Goal: Transaction & Acquisition: Purchase product/service

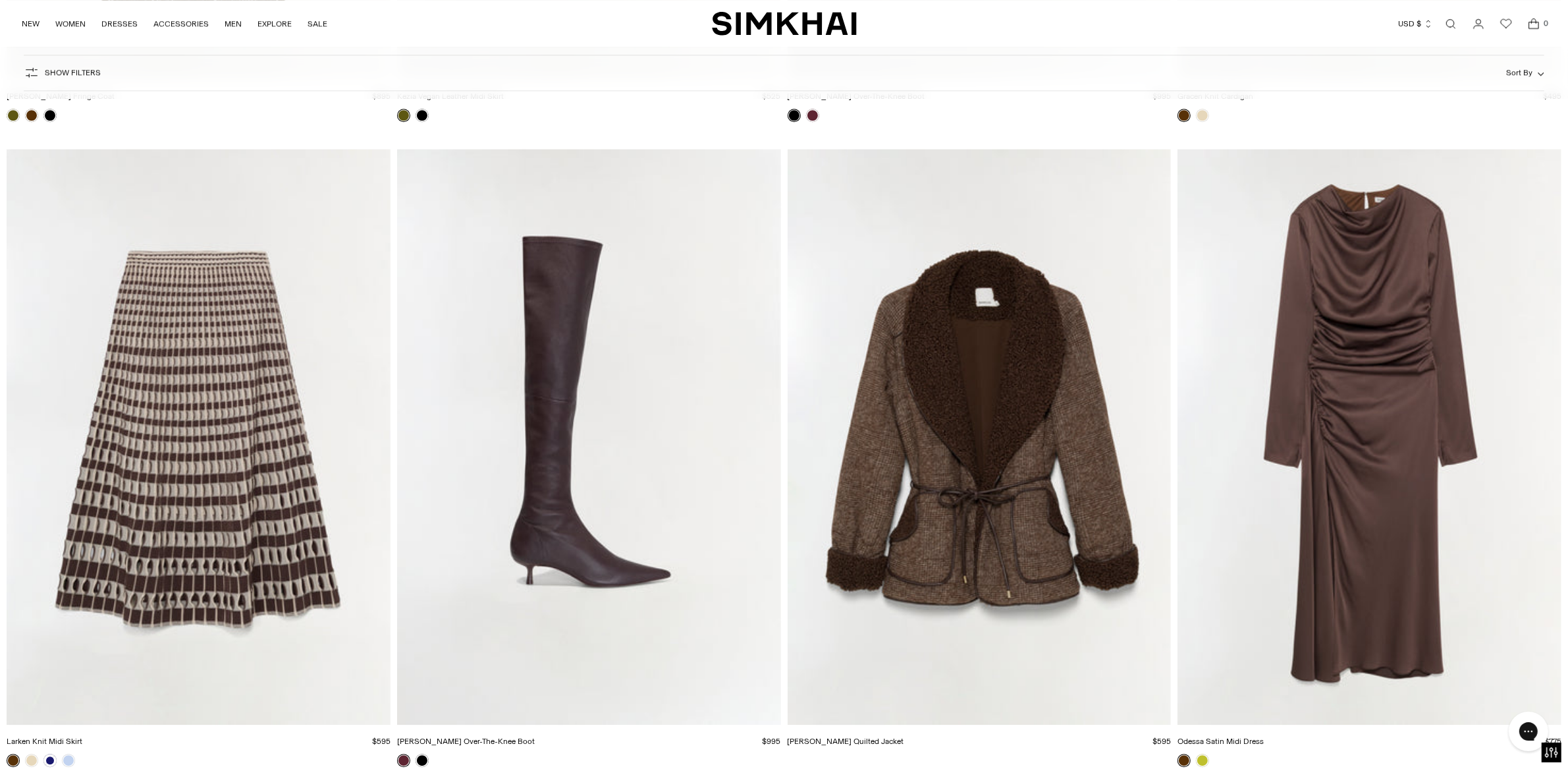
scroll to position [4457, 0]
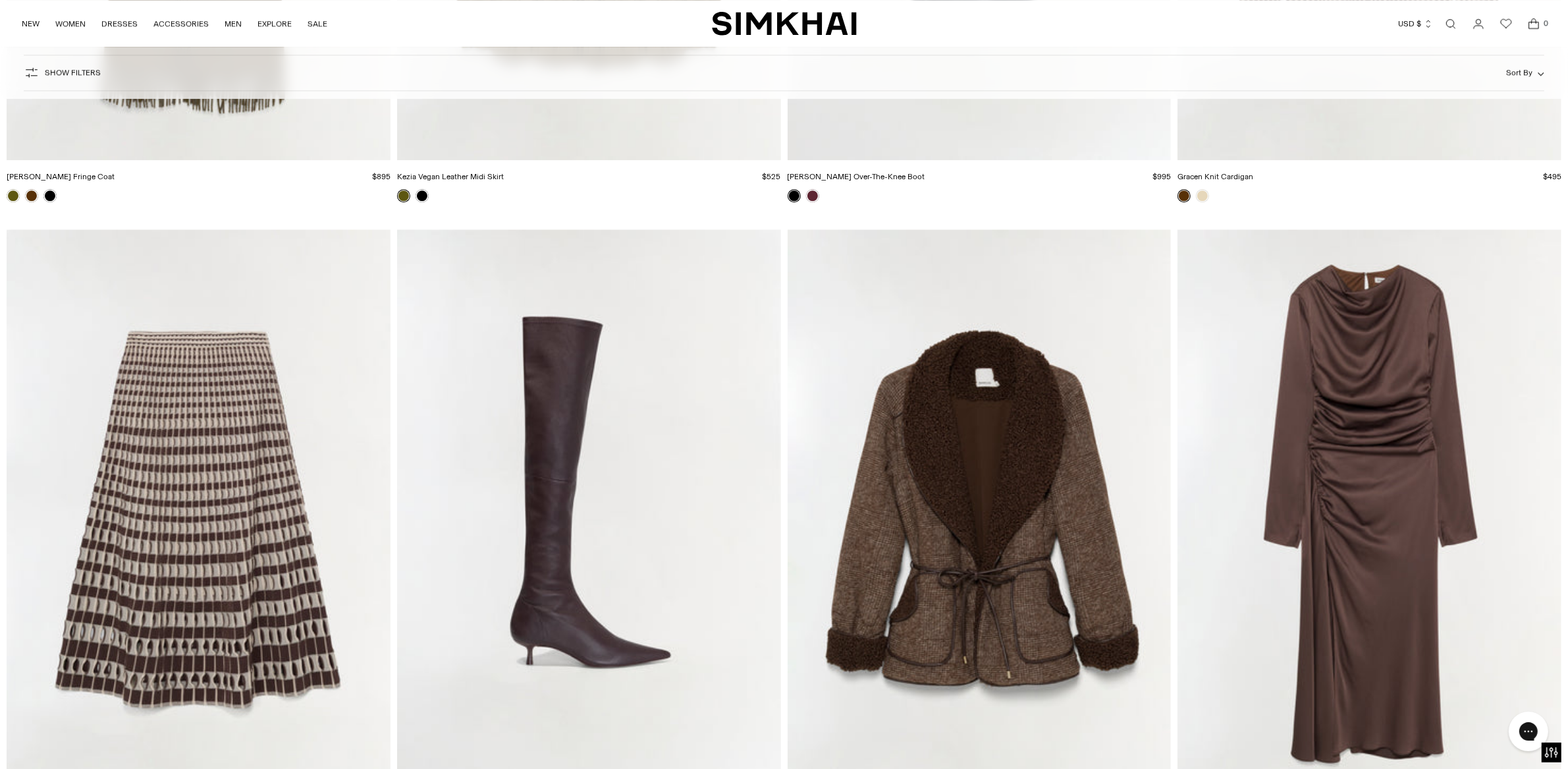
click at [0, 0] on img "Odessa Satin Midi Dress" at bounding box center [0, 0] width 0 height 0
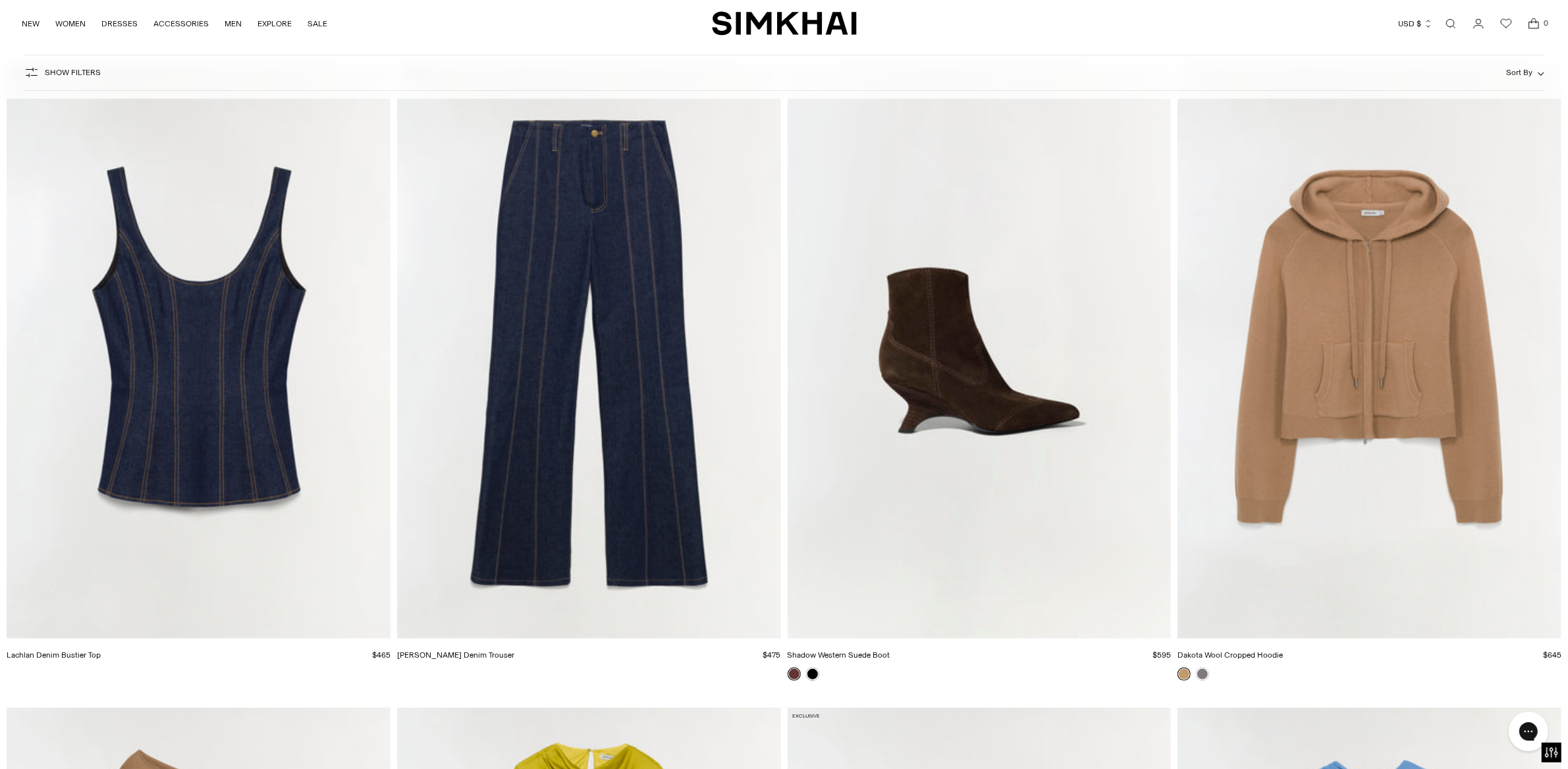
scroll to position [13530, 0]
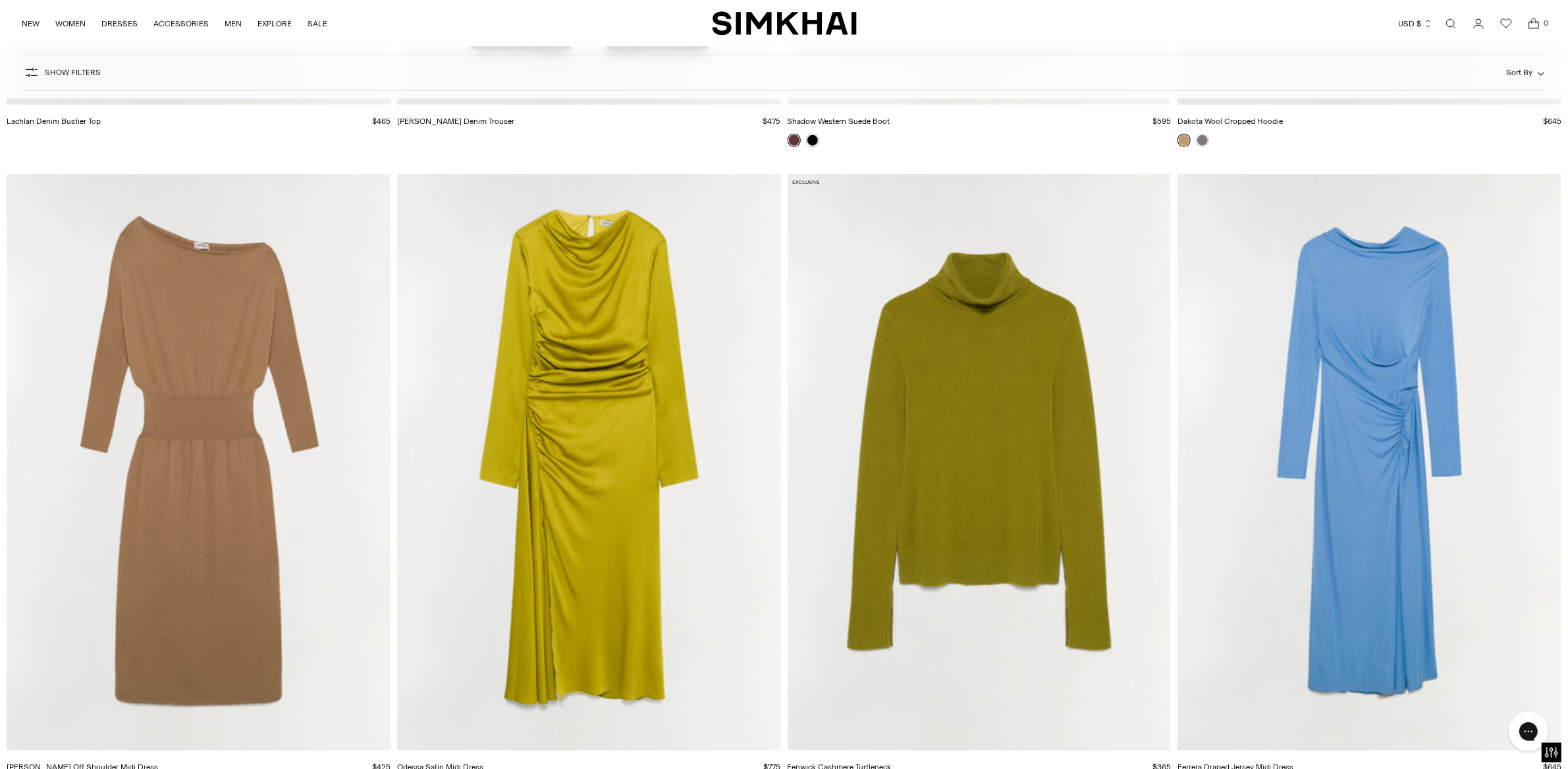
click at [0, 0] on img "Janese Off Shoulder Midi Dress" at bounding box center [0, 0] width 0 height 0
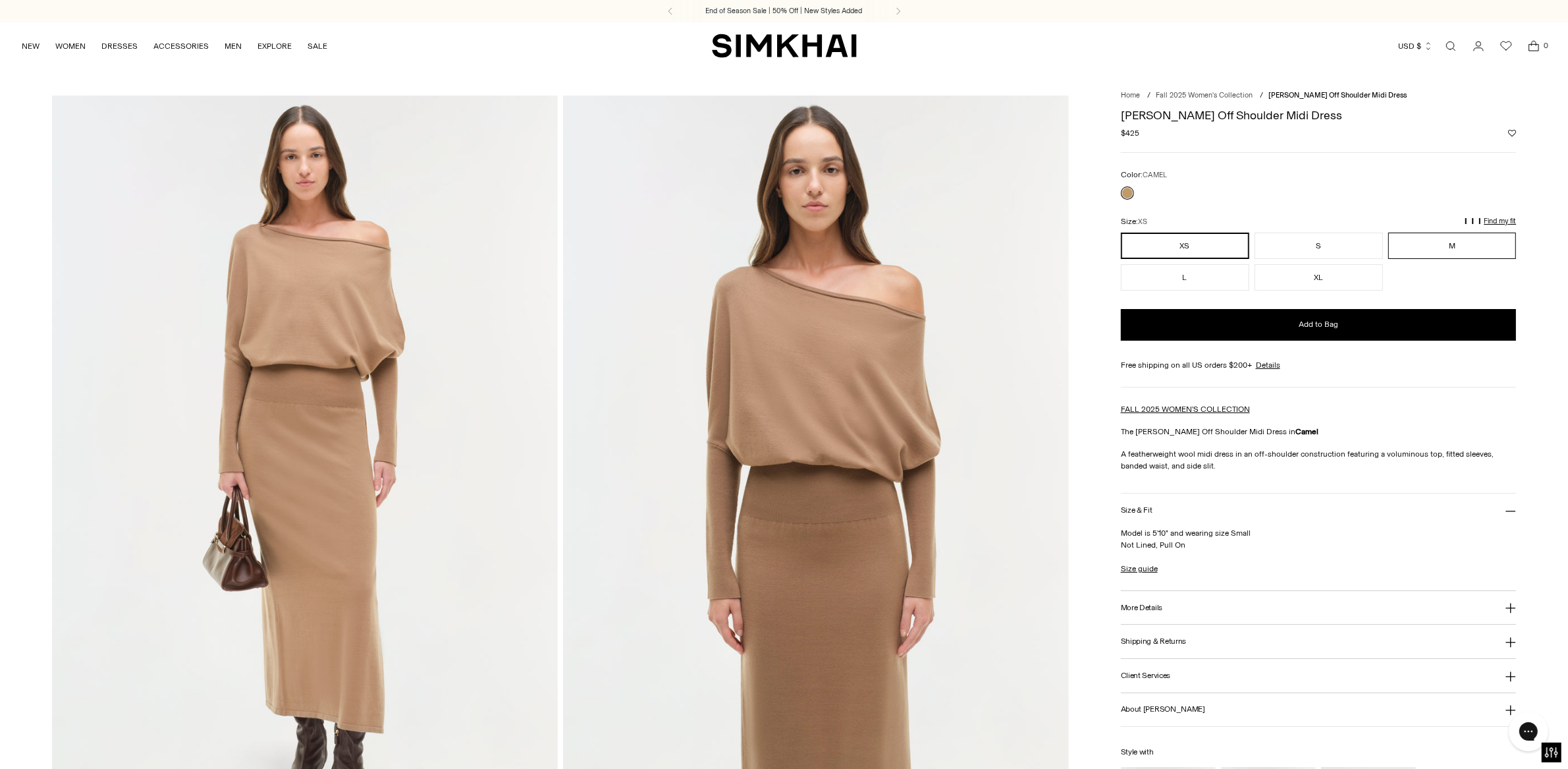
click at [1458, 242] on button "M" at bounding box center [1453, 246] width 129 height 27
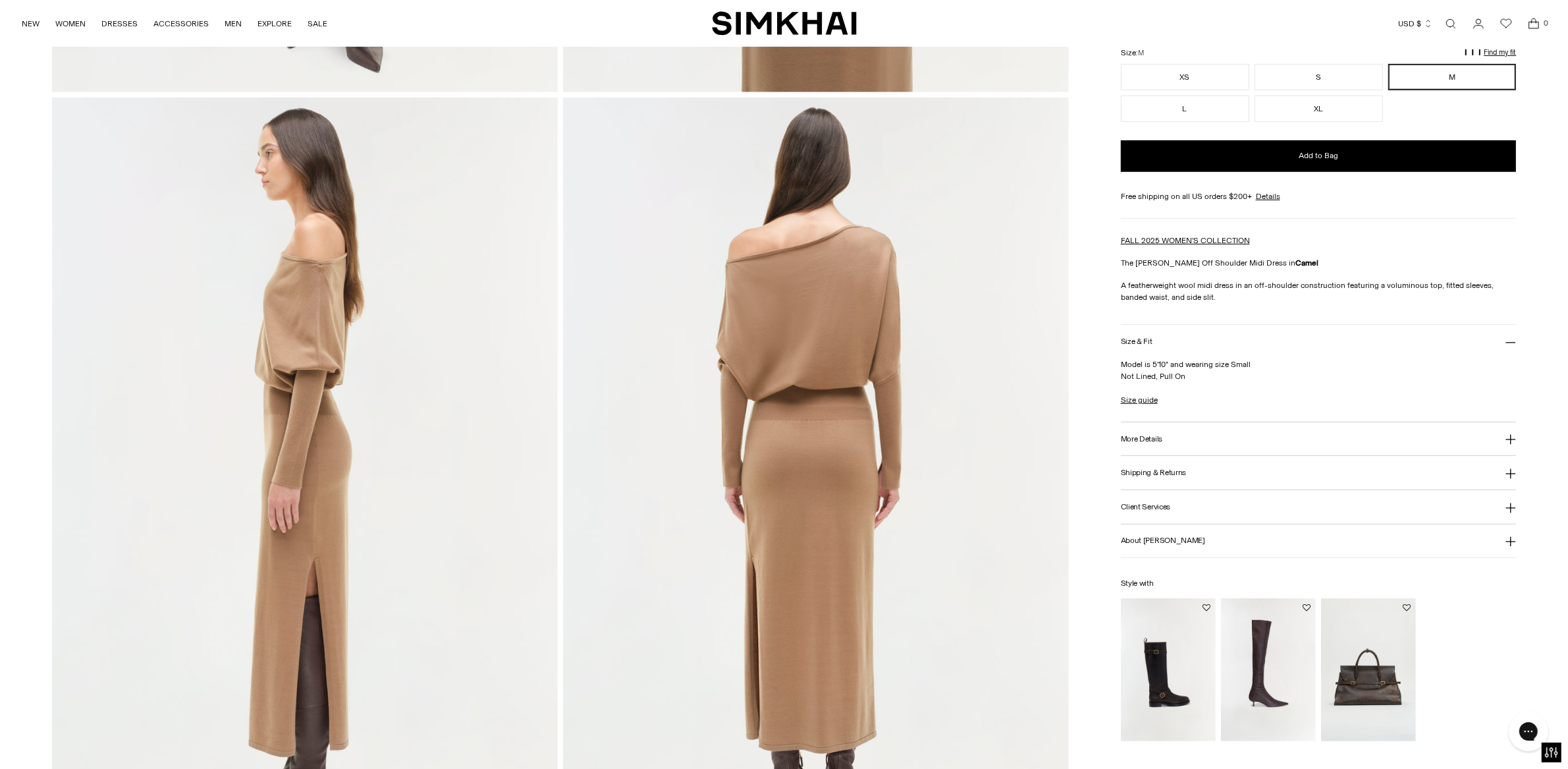
scroll to position [776, 0]
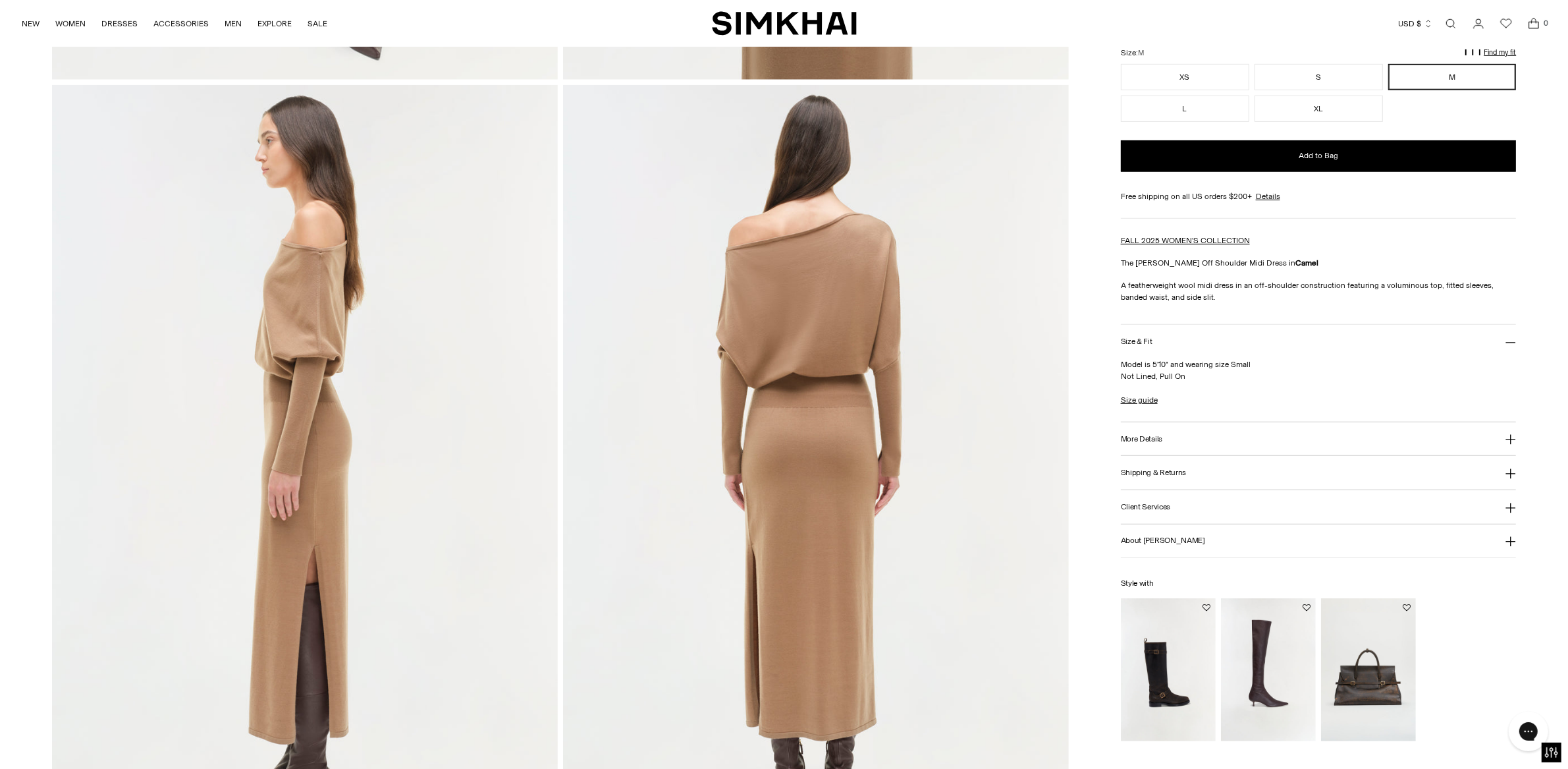
drag, startPoint x: 1580, startPoint y: 75, endPoint x: 1580, endPoint y: 221, distance: 146.0
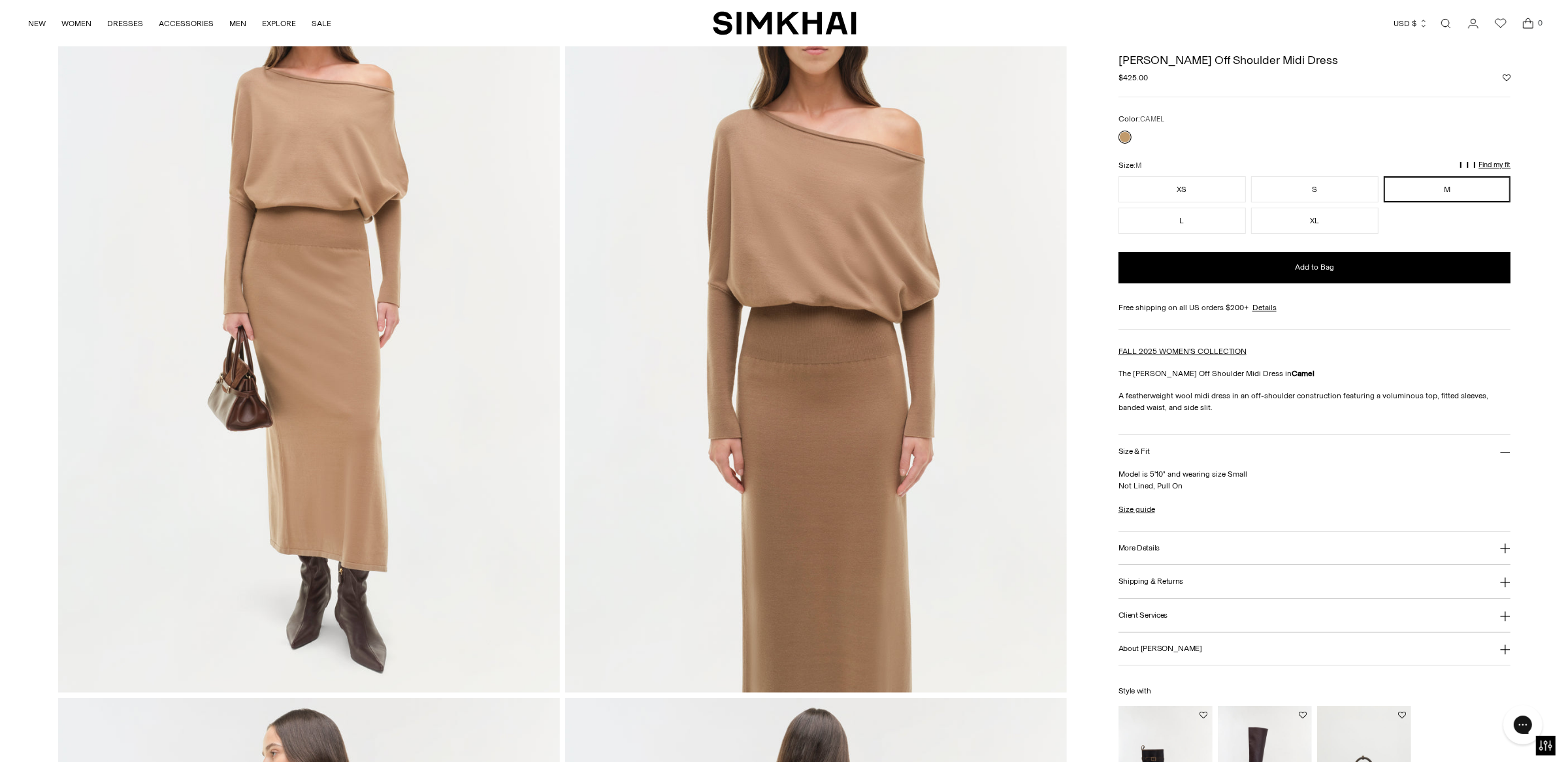
scroll to position [125, 0]
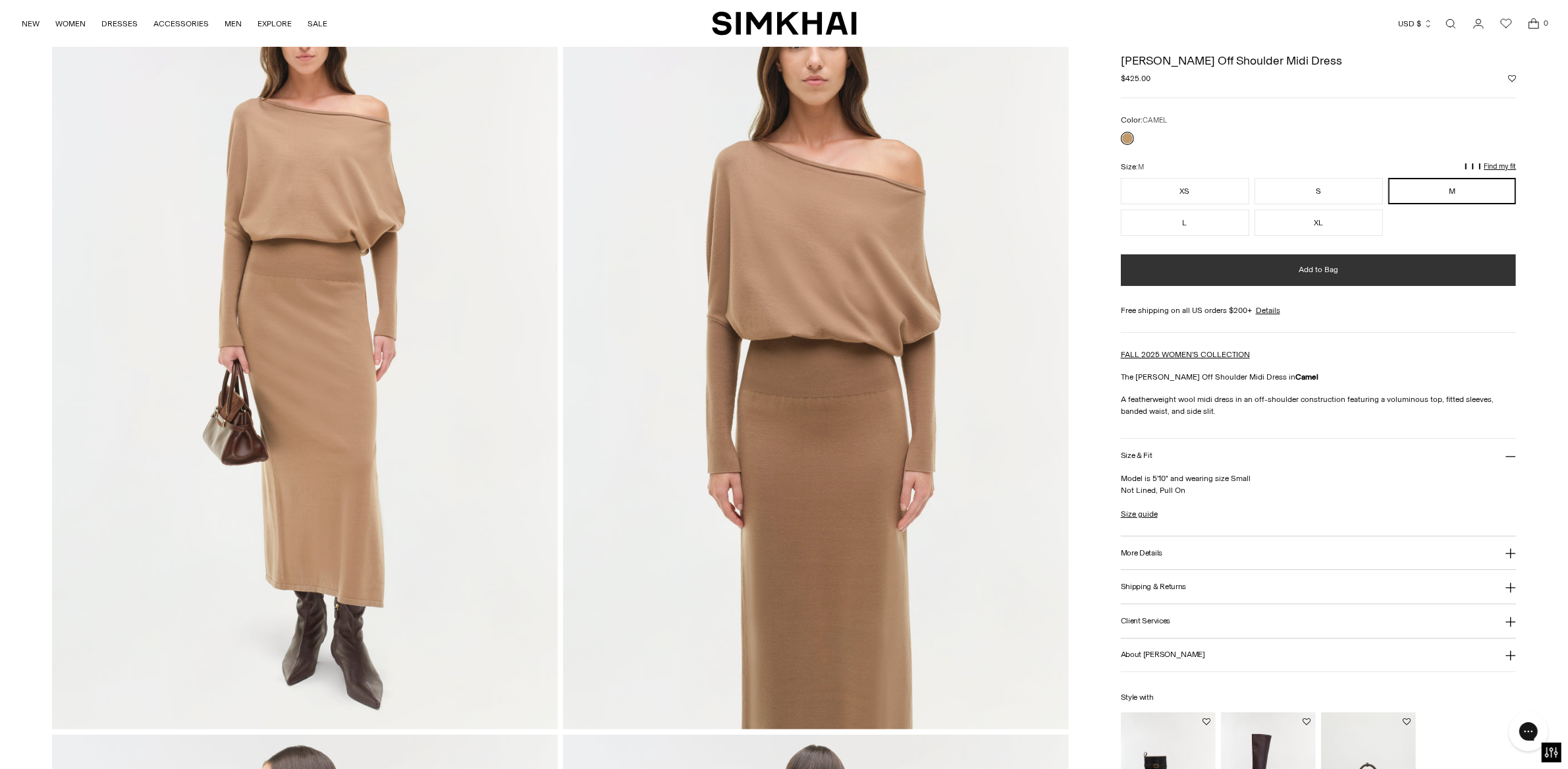
click at [1324, 278] on button "Add to Bag" at bounding box center [1319, 270] width 396 height 32
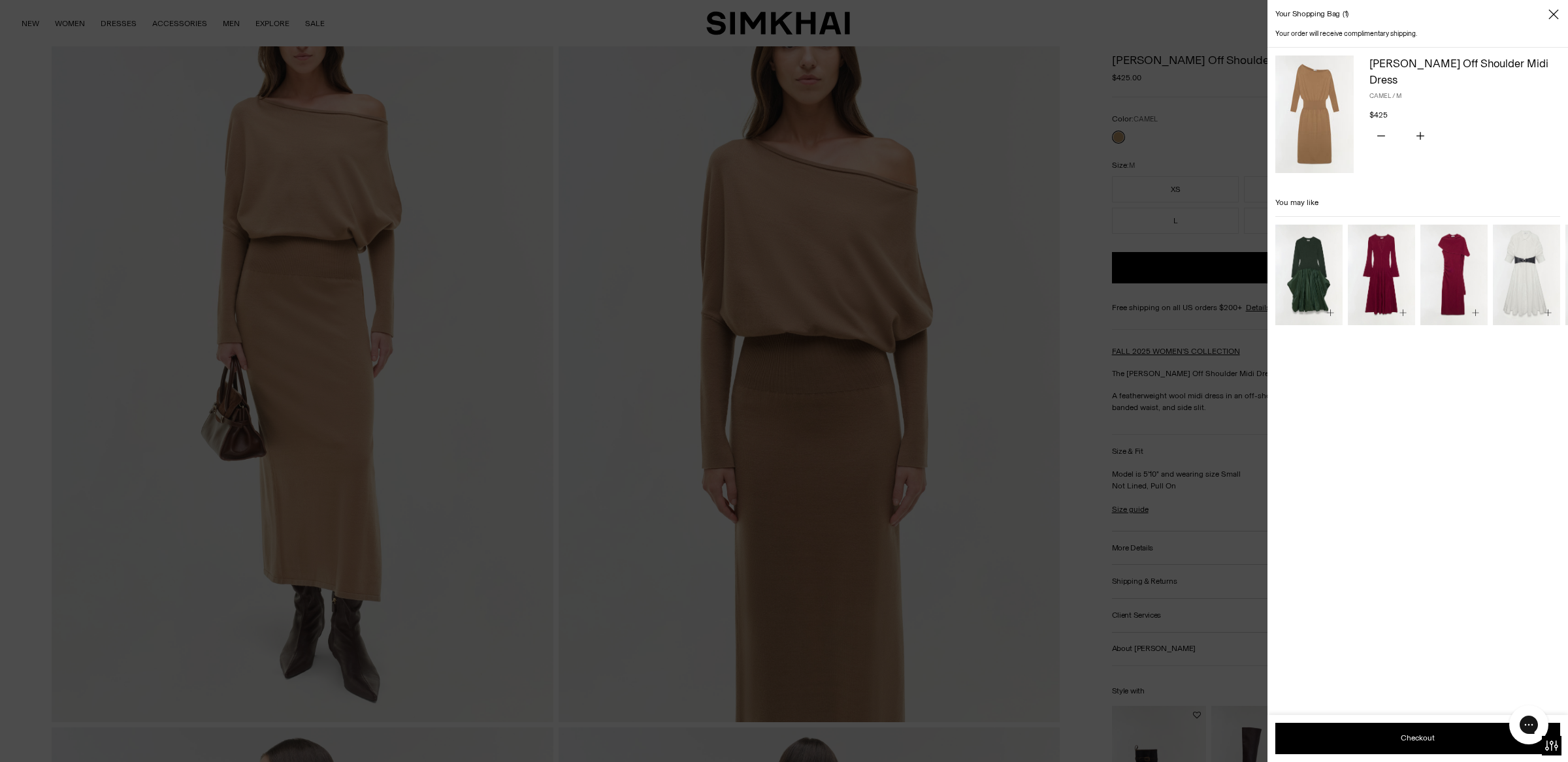
click at [0, 0] on img "Genna Knit Midi Dress" at bounding box center [0, 0] width 0 height 0
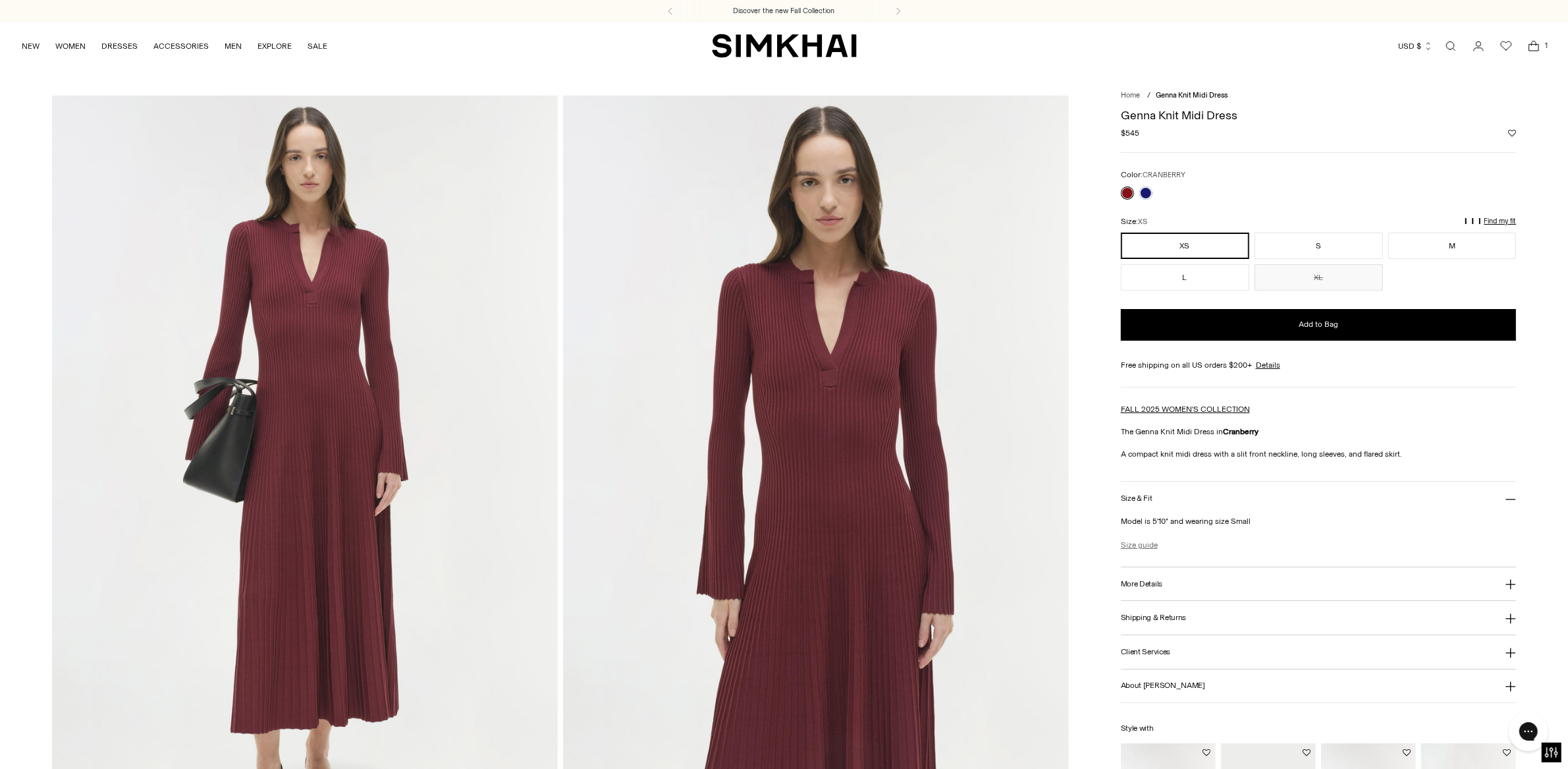
click at [1137, 543] on link "Size guide" at bounding box center [1139, 545] width 37 height 12
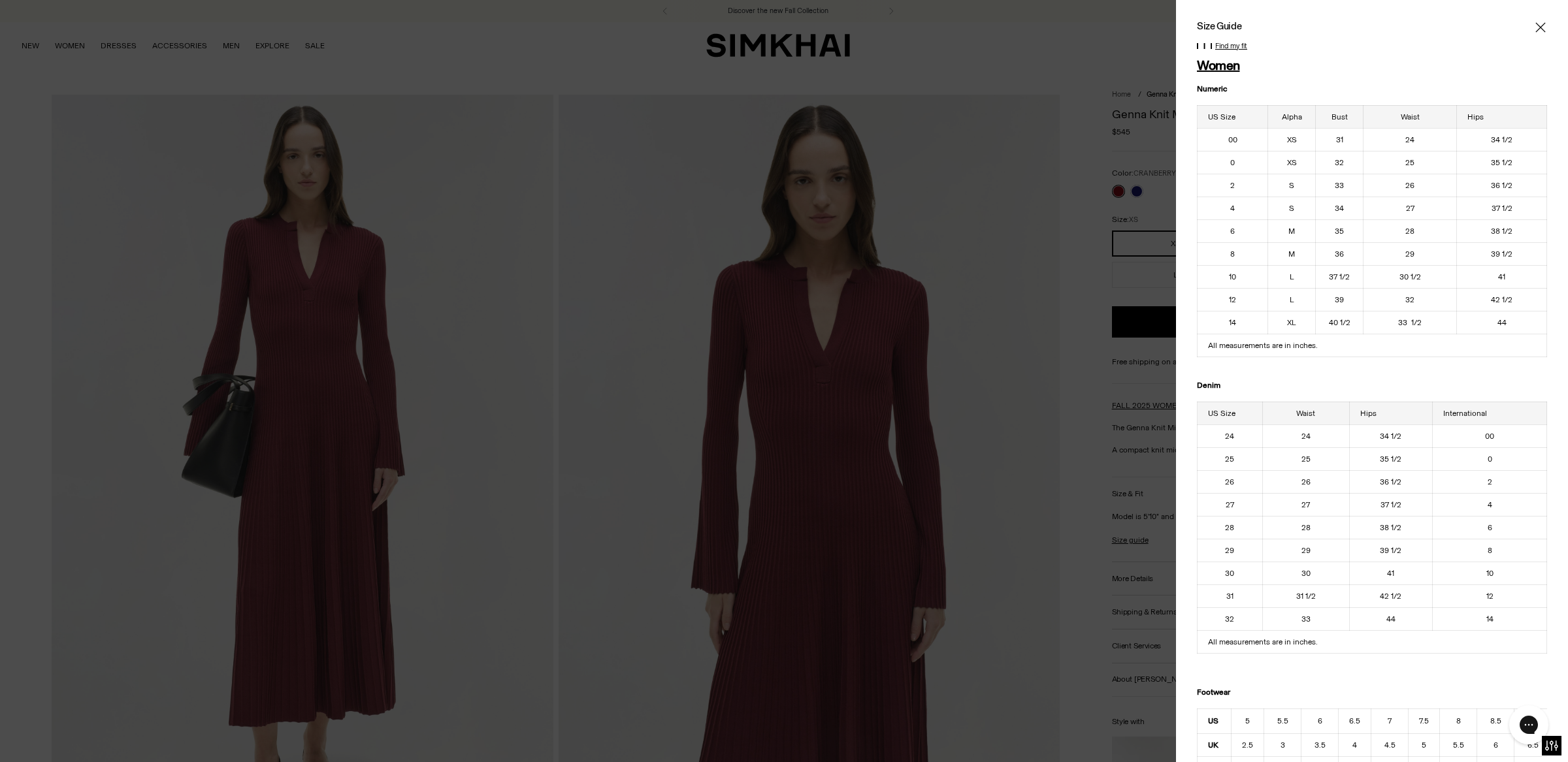
click at [1535, 26] on icon "Close" at bounding box center [1540, 27] width 11 height 13
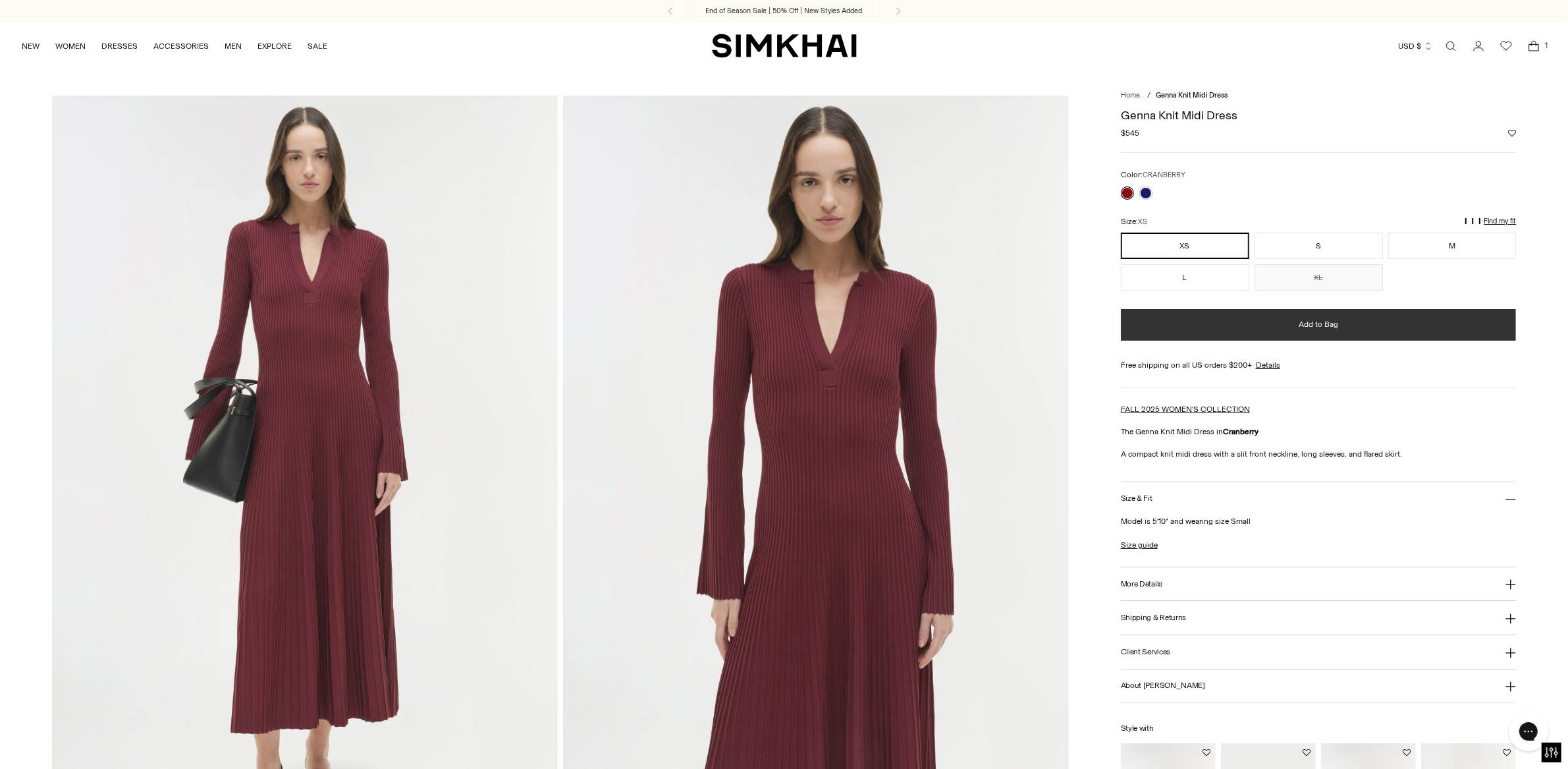
click at [1347, 325] on button "Add to Bag" at bounding box center [1319, 325] width 396 height 32
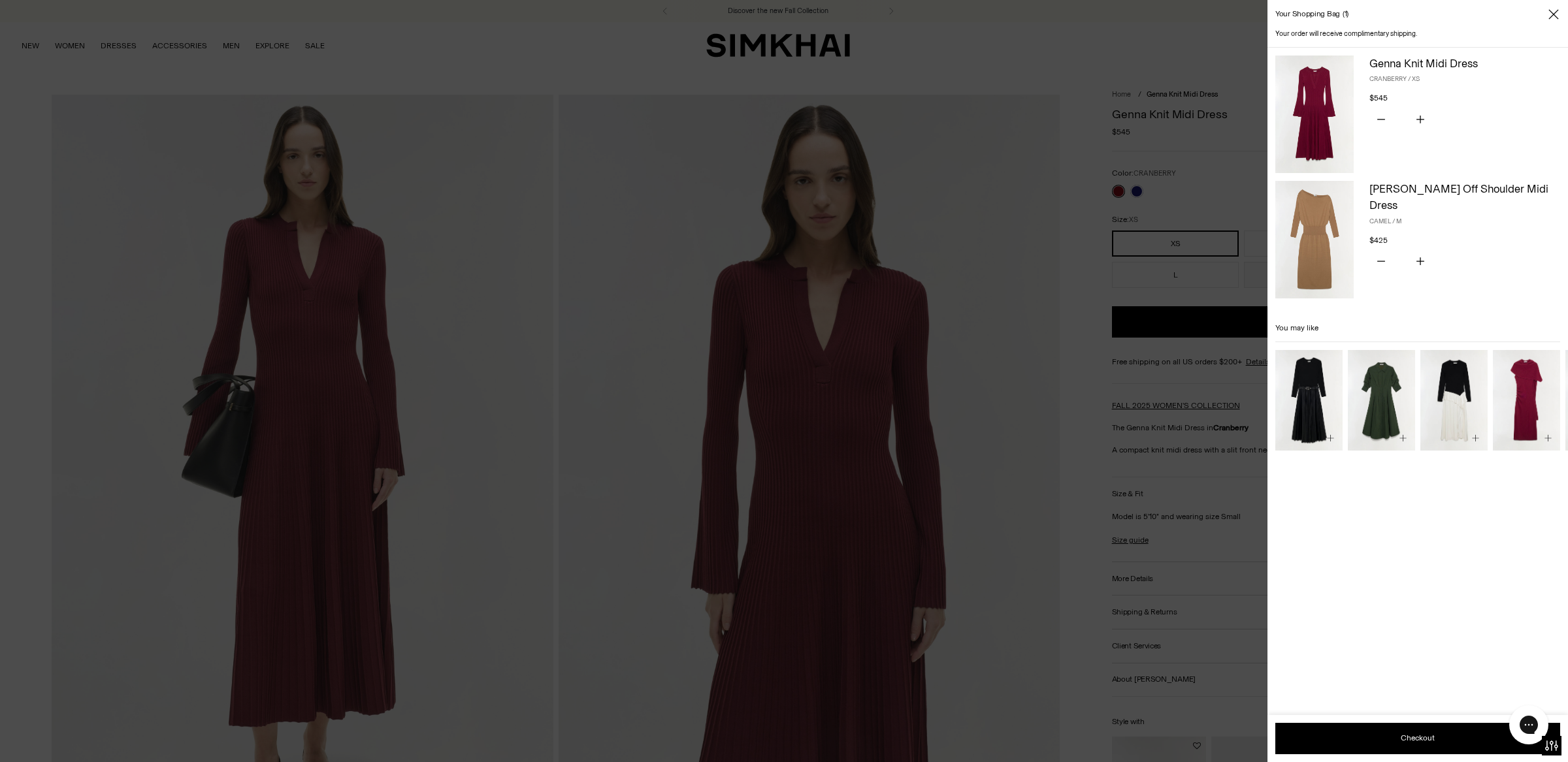
click at [0, 0] on img "Abilene Knit Combo Midi Dress" at bounding box center [0, 0] width 0 height 0
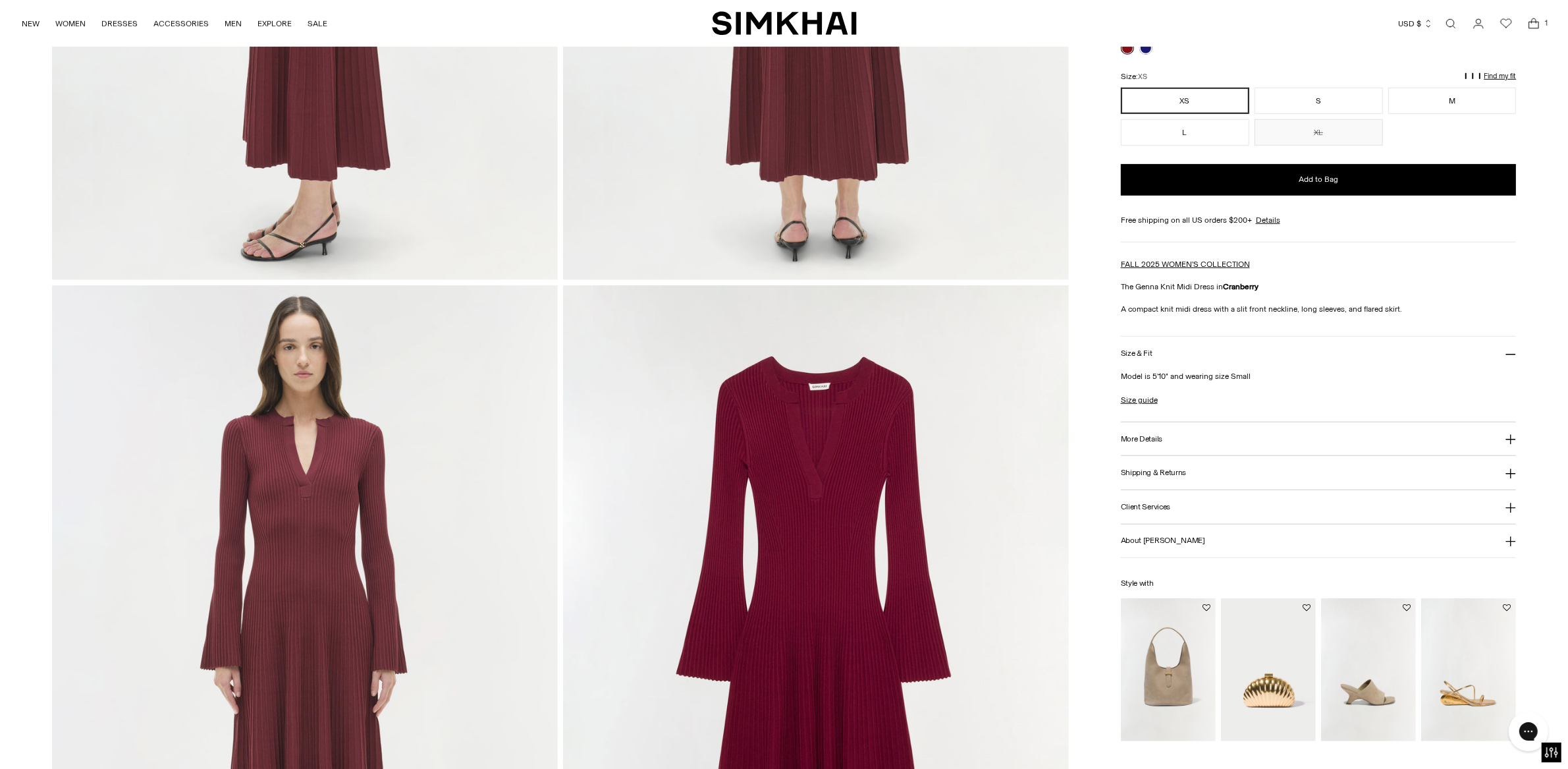
scroll to position [1509, 0]
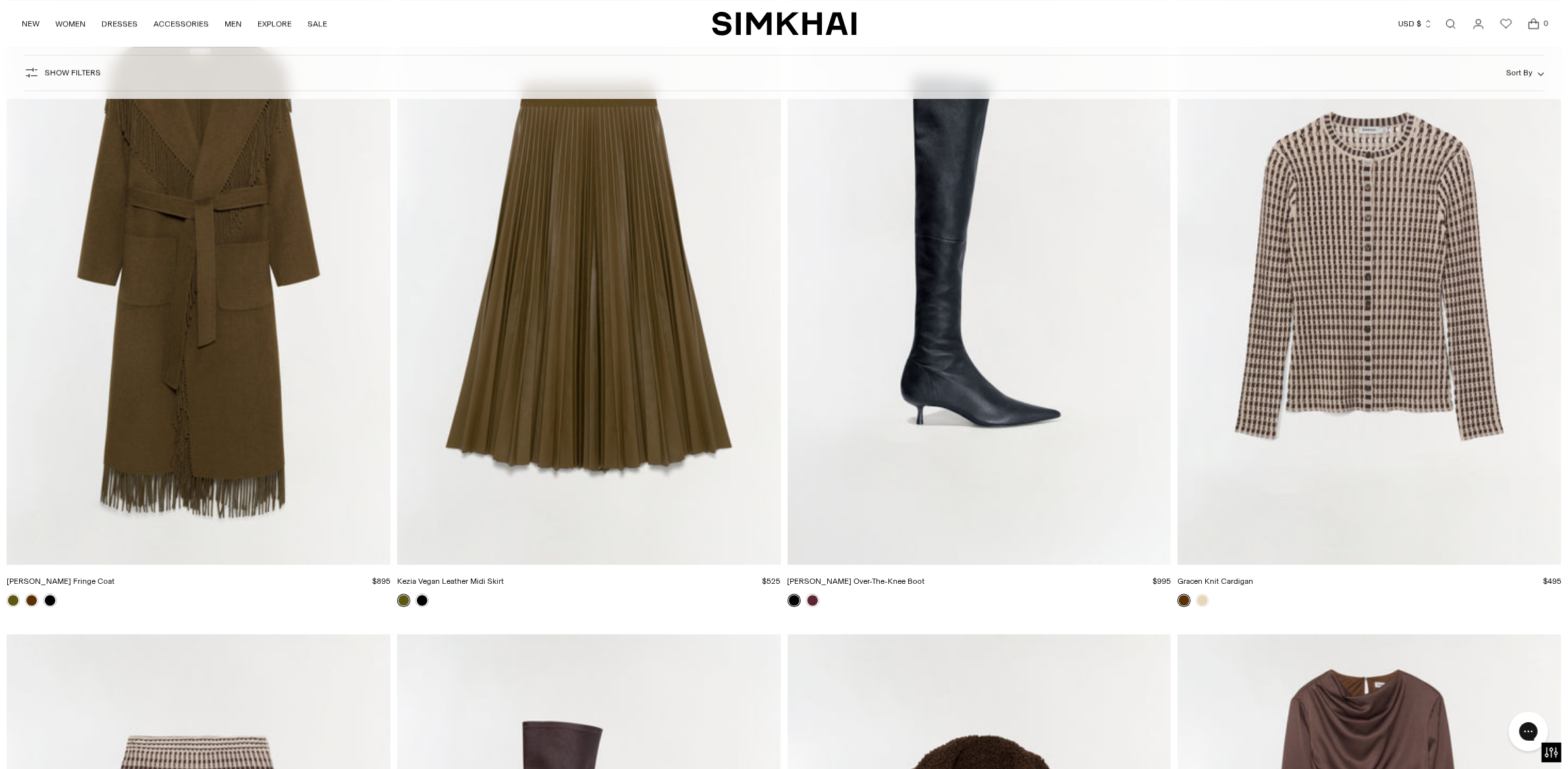
scroll to position [8260, 0]
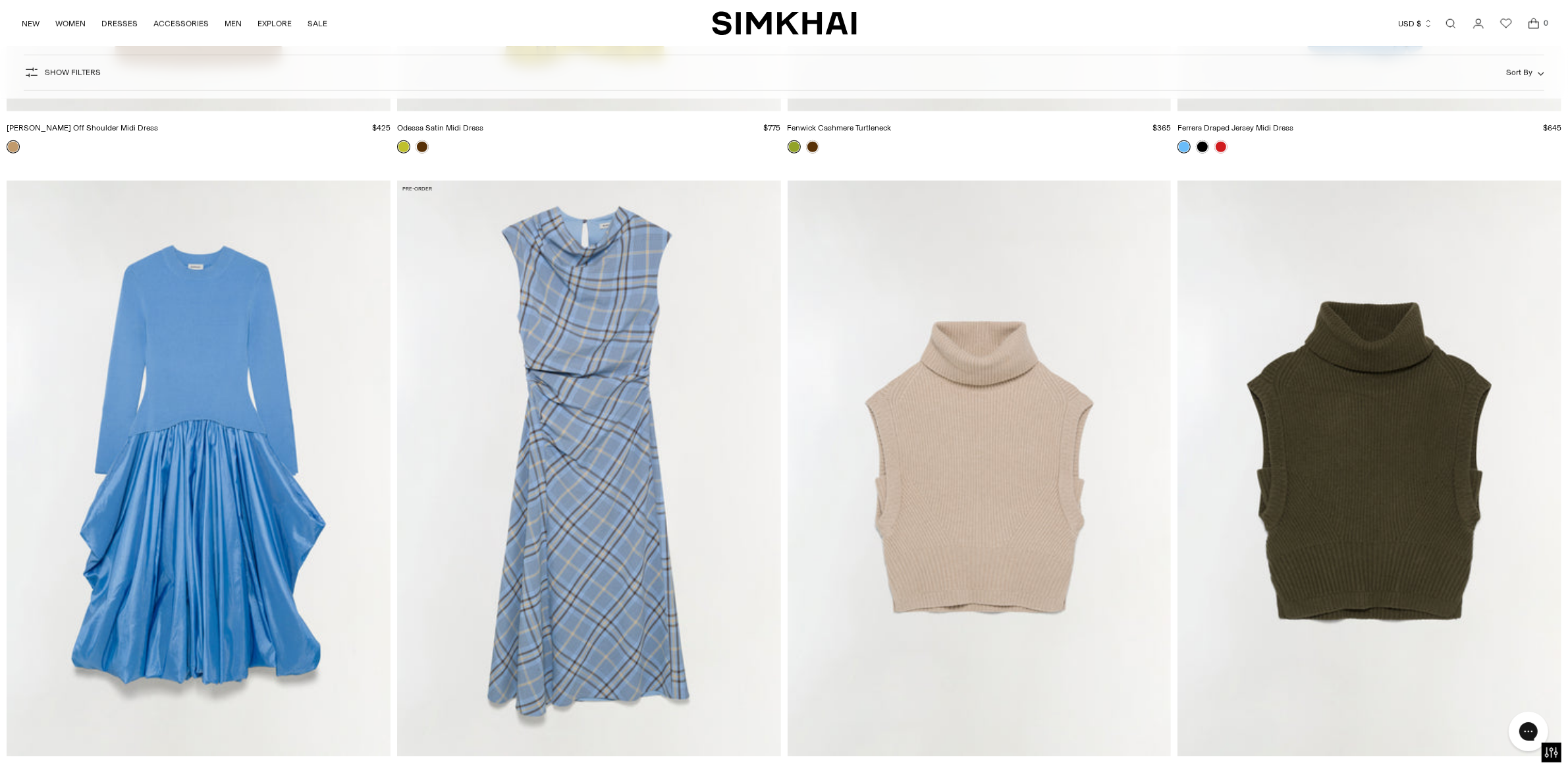
scroll to position [14436, 0]
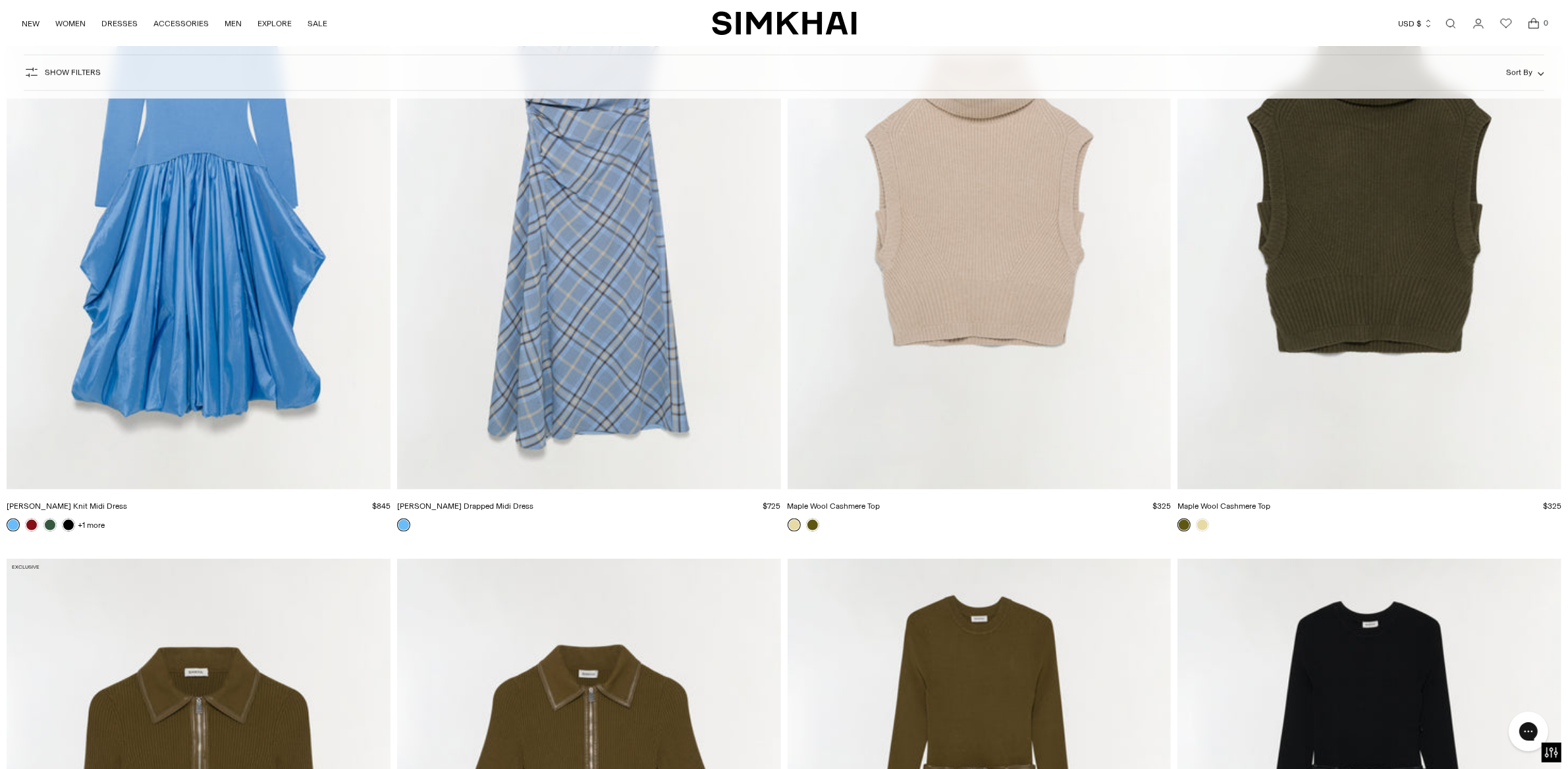
click at [0, 0] on img "Burke Drapped Midi Dress" at bounding box center [0, 0] width 0 height 0
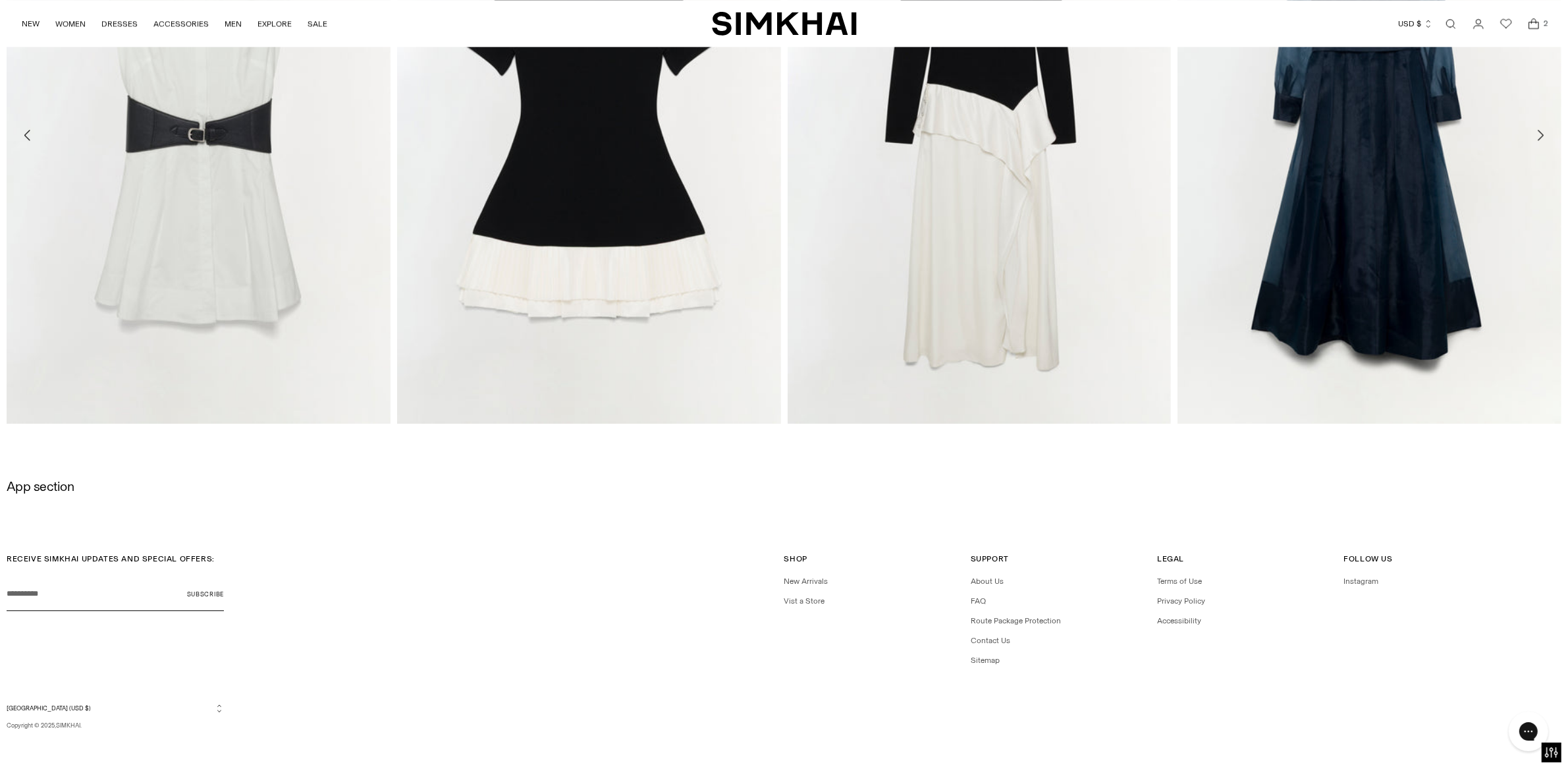
scroll to position [2600, 0]
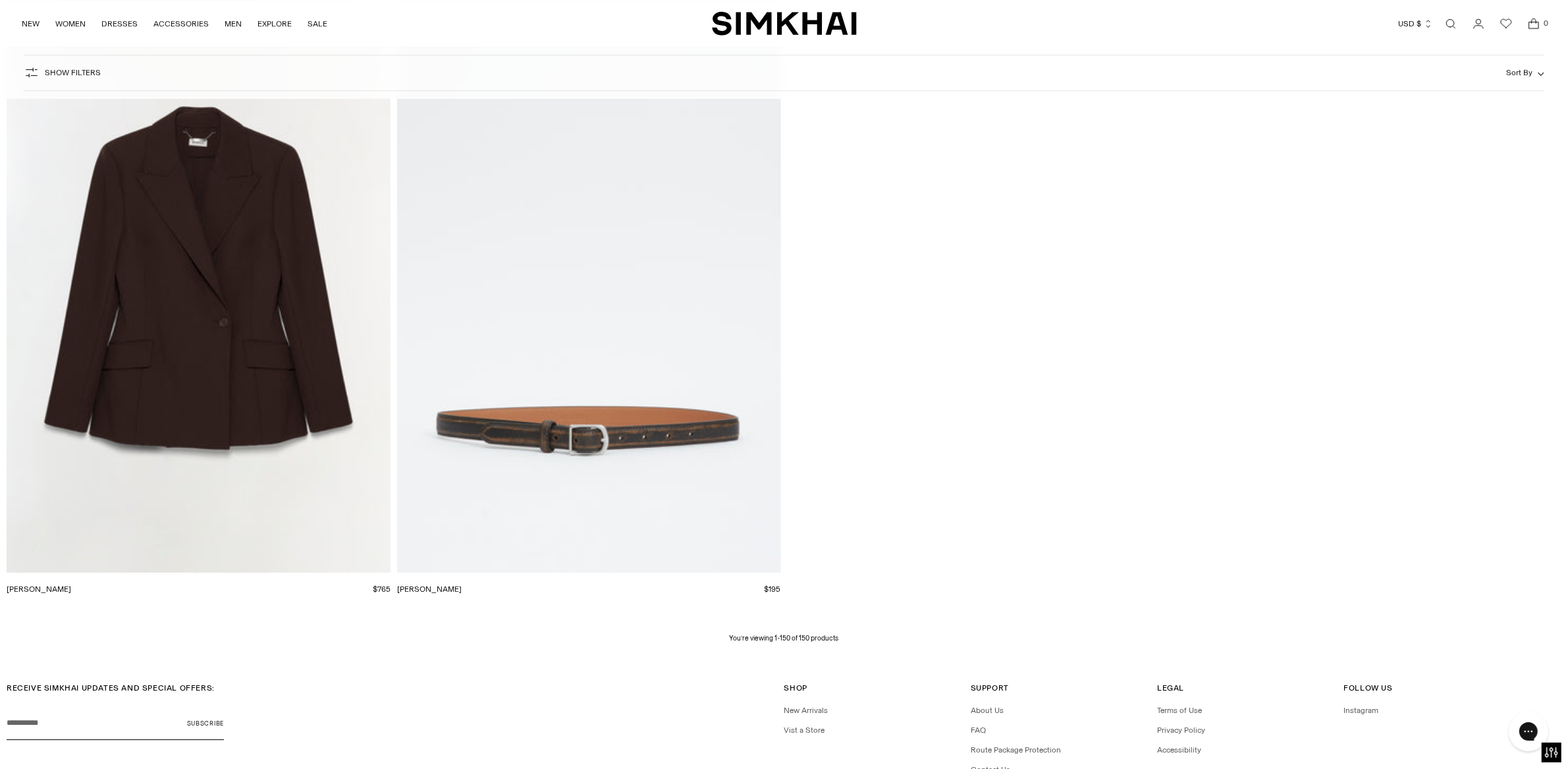
scroll to position [23911, 0]
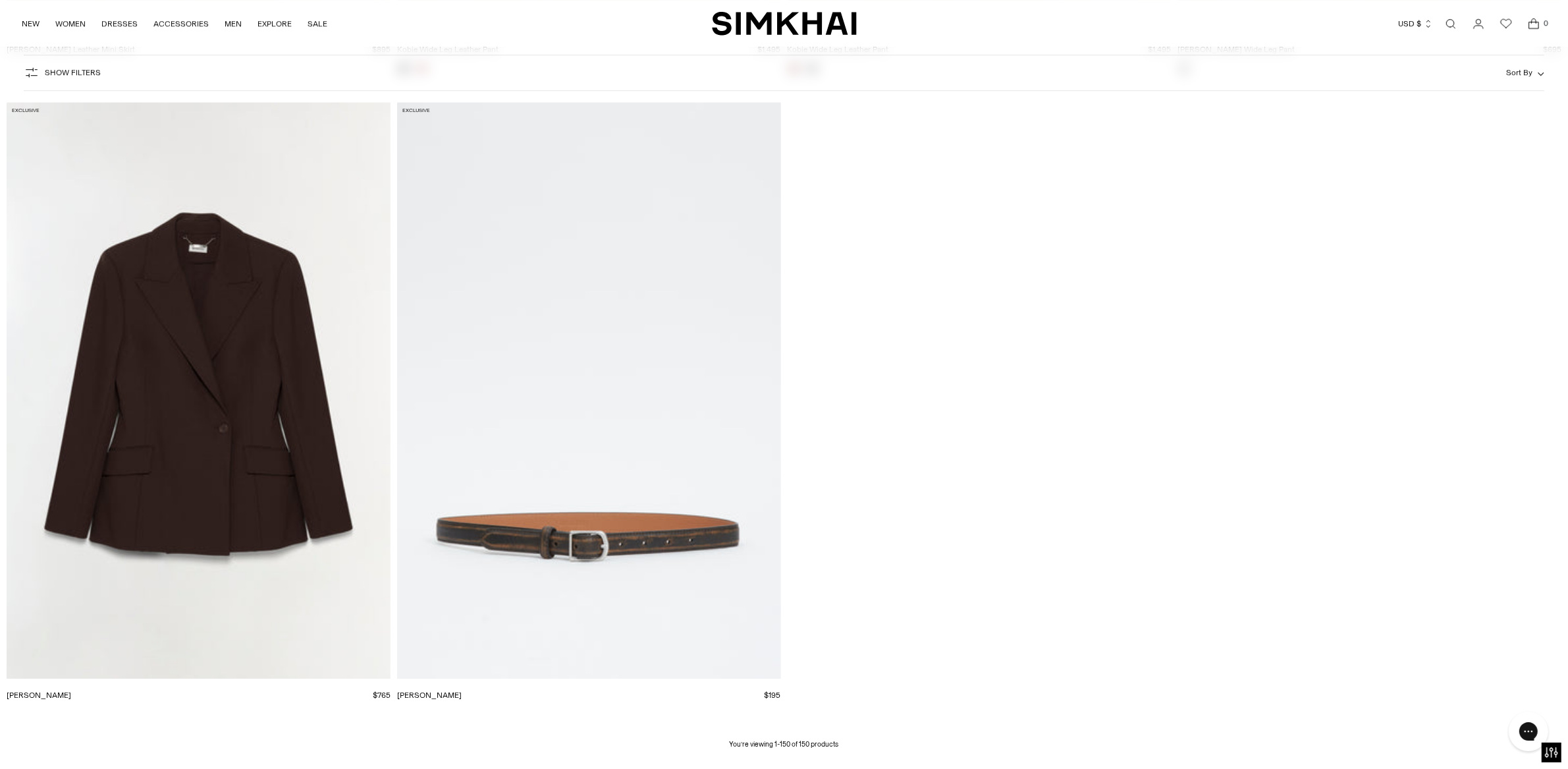
click at [0, 0] on img "Surabhi Blazer" at bounding box center [0, 0] width 0 height 0
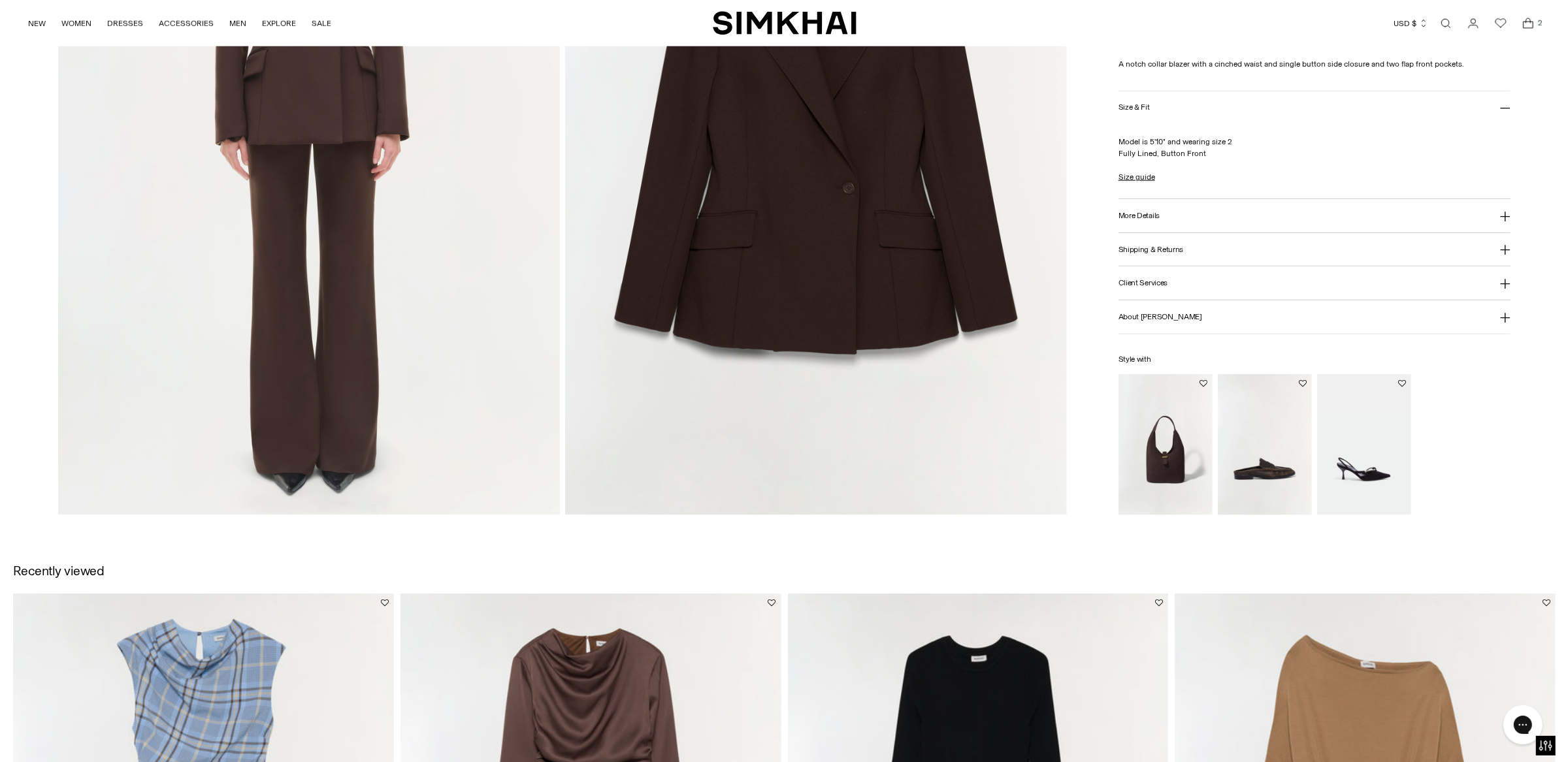
scroll to position [1594, 0]
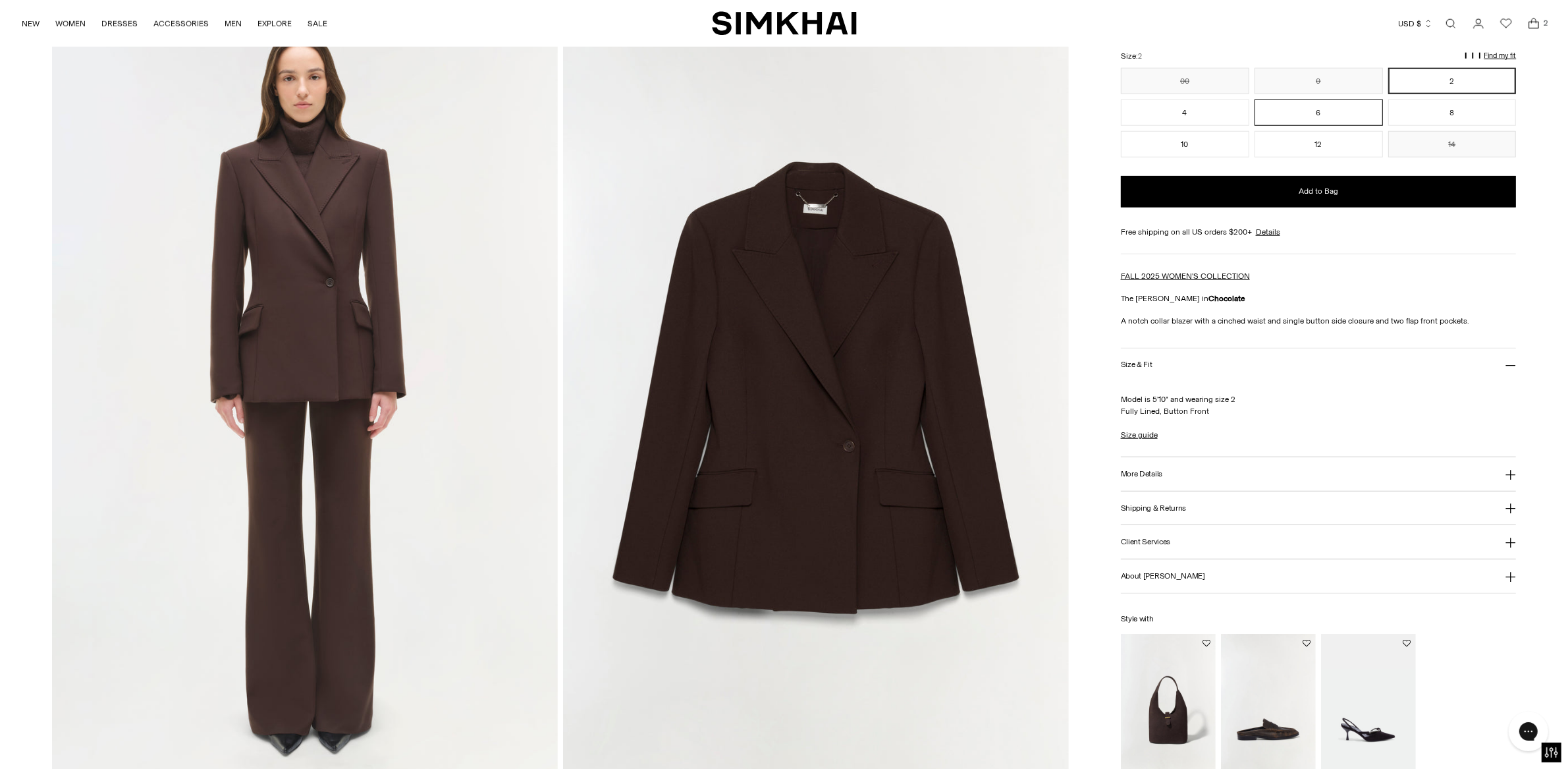
click at [1329, 108] on button "6" at bounding box center [1319, 112] width 129 height 27
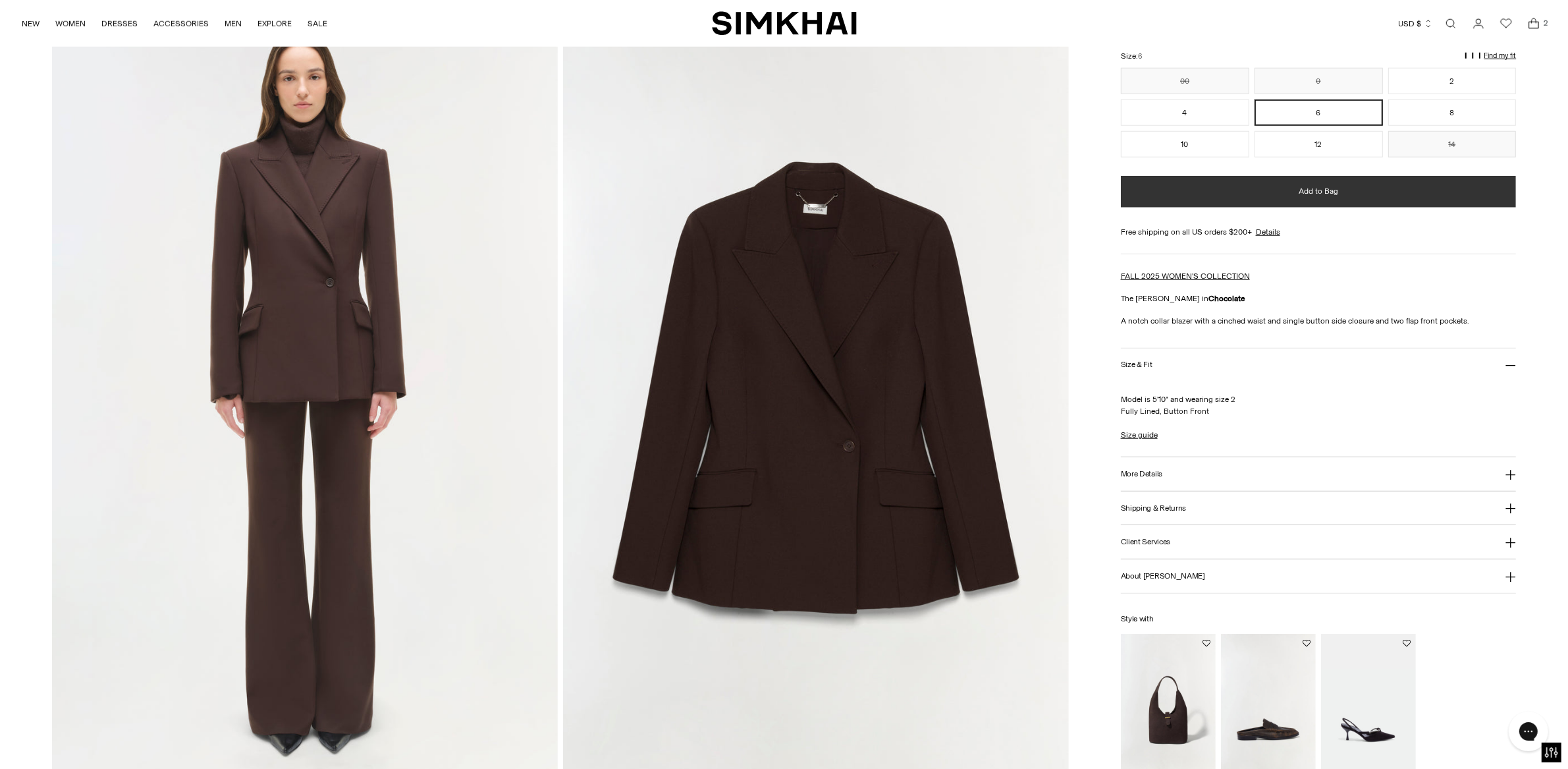
click at [1328, 186] on span "Add to Bag" at bounding box center [1317, 191] width 39 height 11
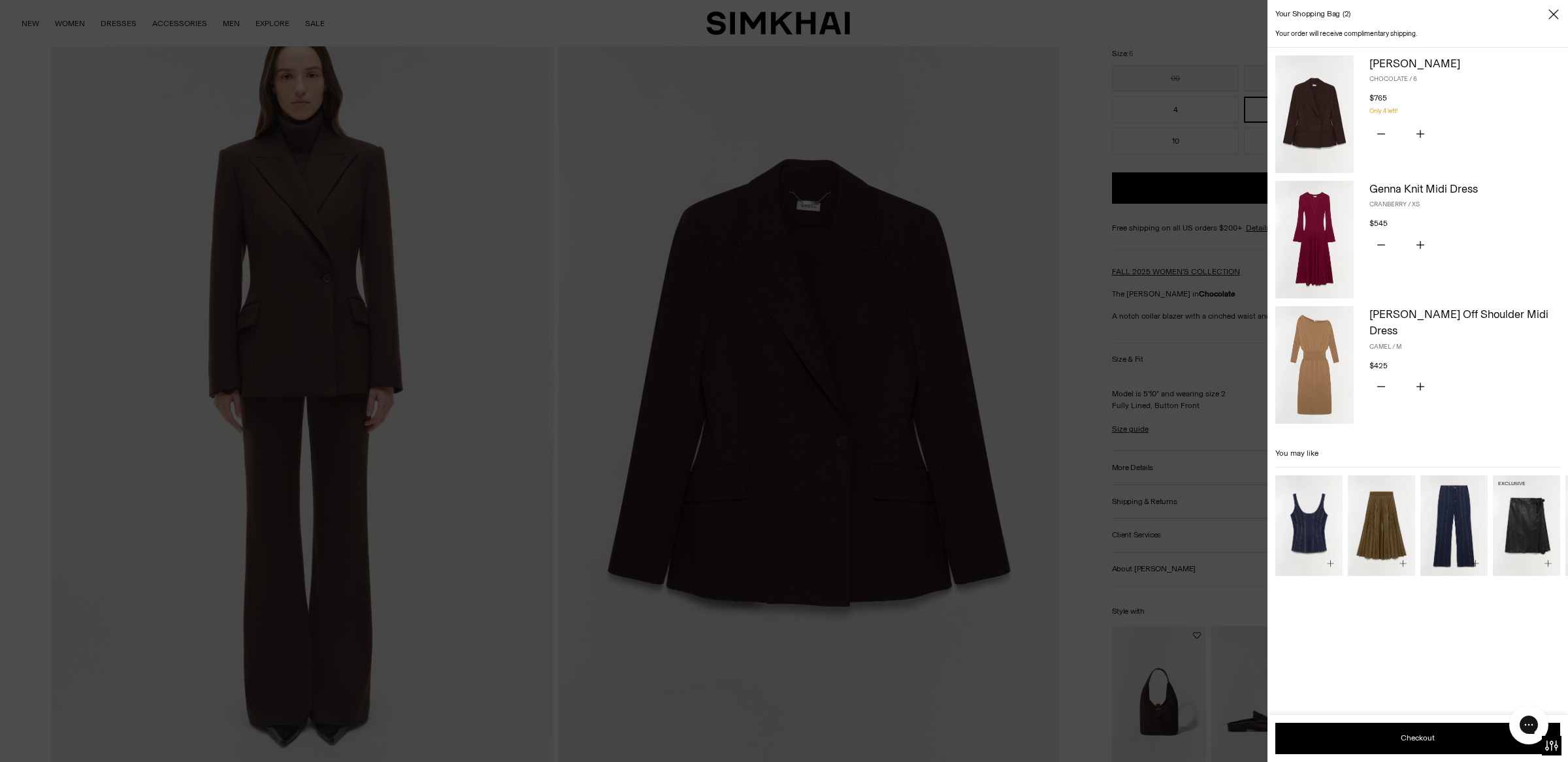
click at [0, 0] on img "Raddix Leather Midi Skirt" at bounding box center [0, 0] width 0 height 0
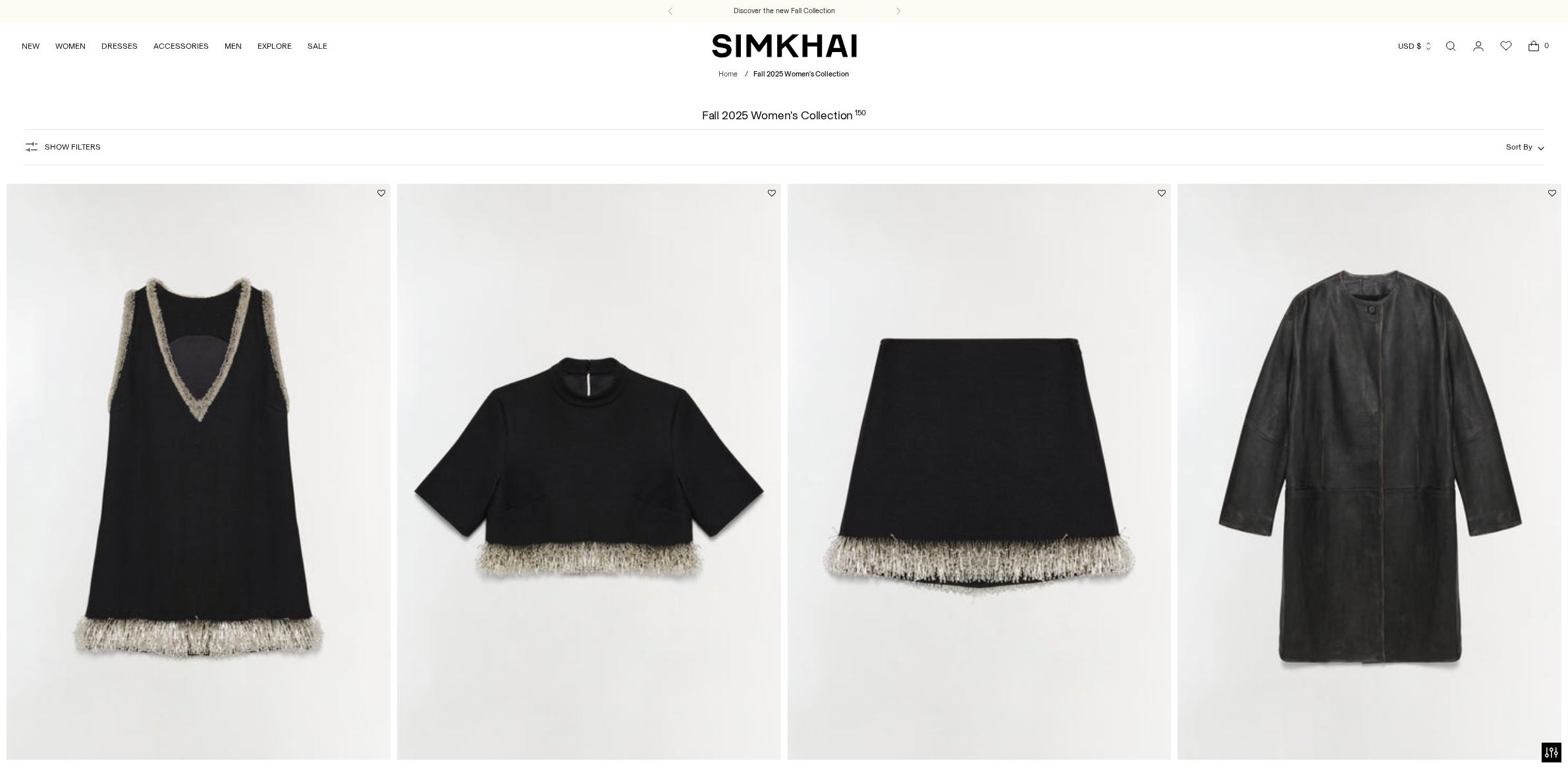
scroll to position [3545, 0]
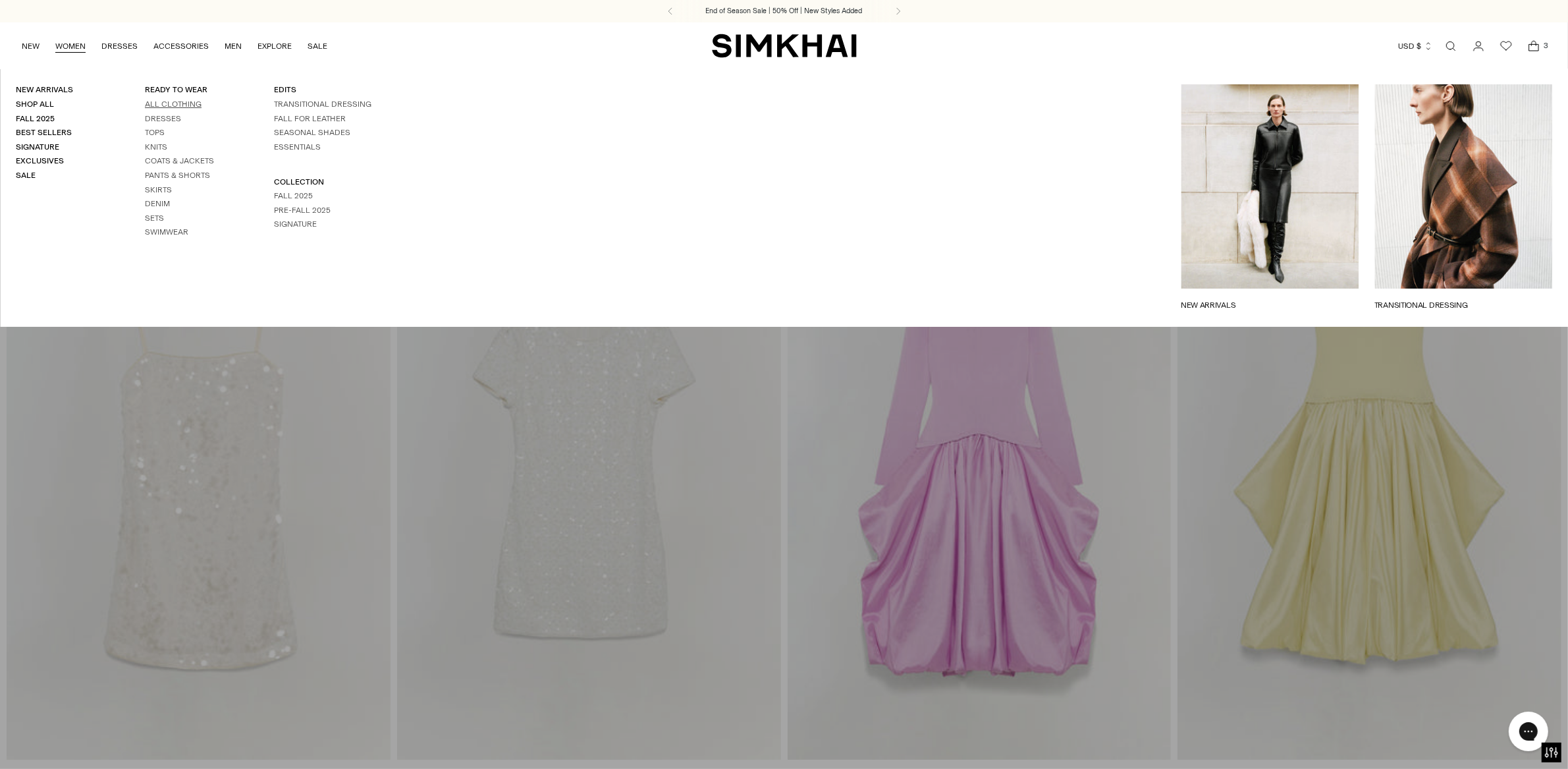
click at [170, 105] on link "All Clothing" at bounding box center [173, 104] width 57 height 9
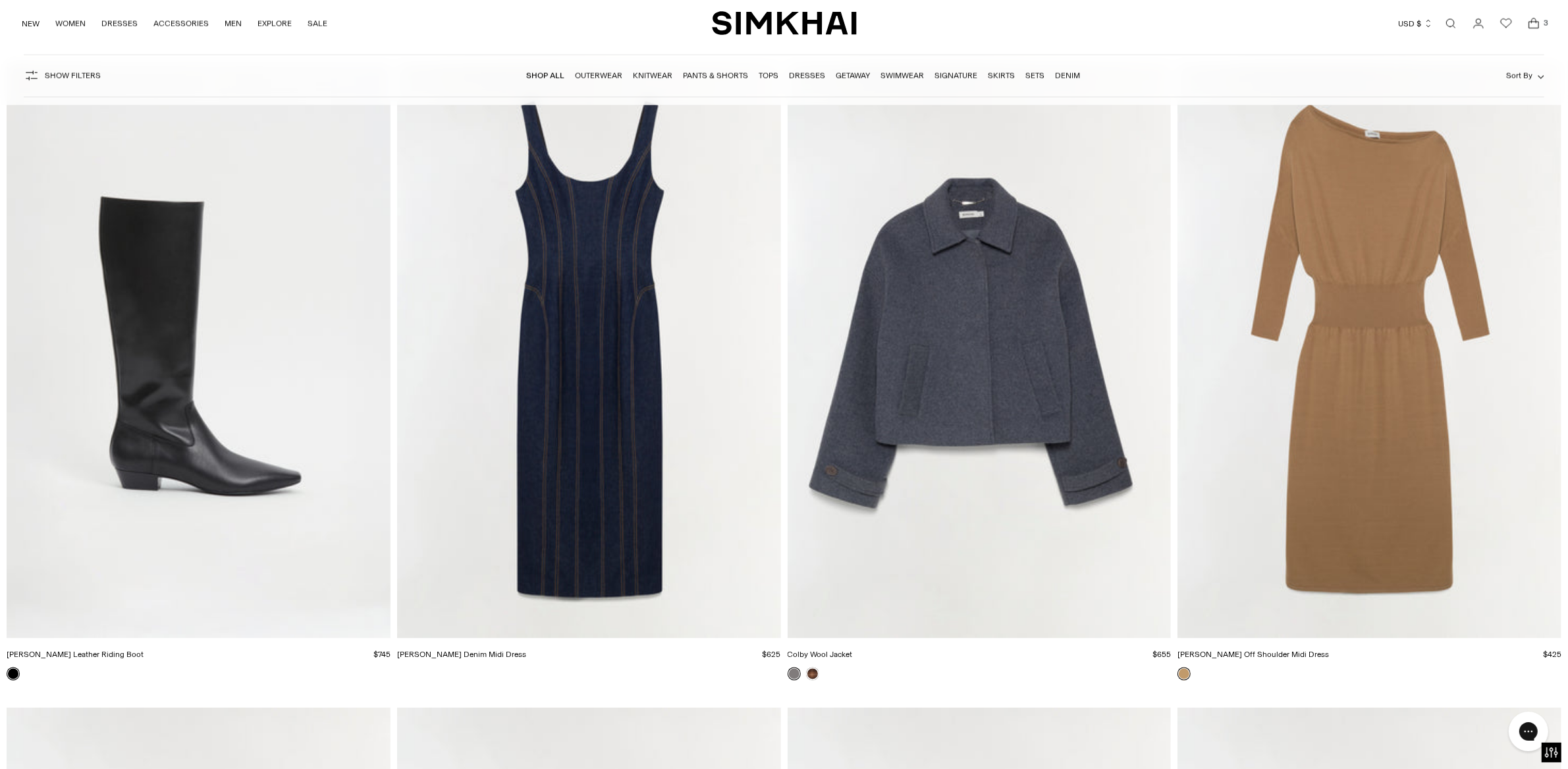
scroll to position [8941, 0]
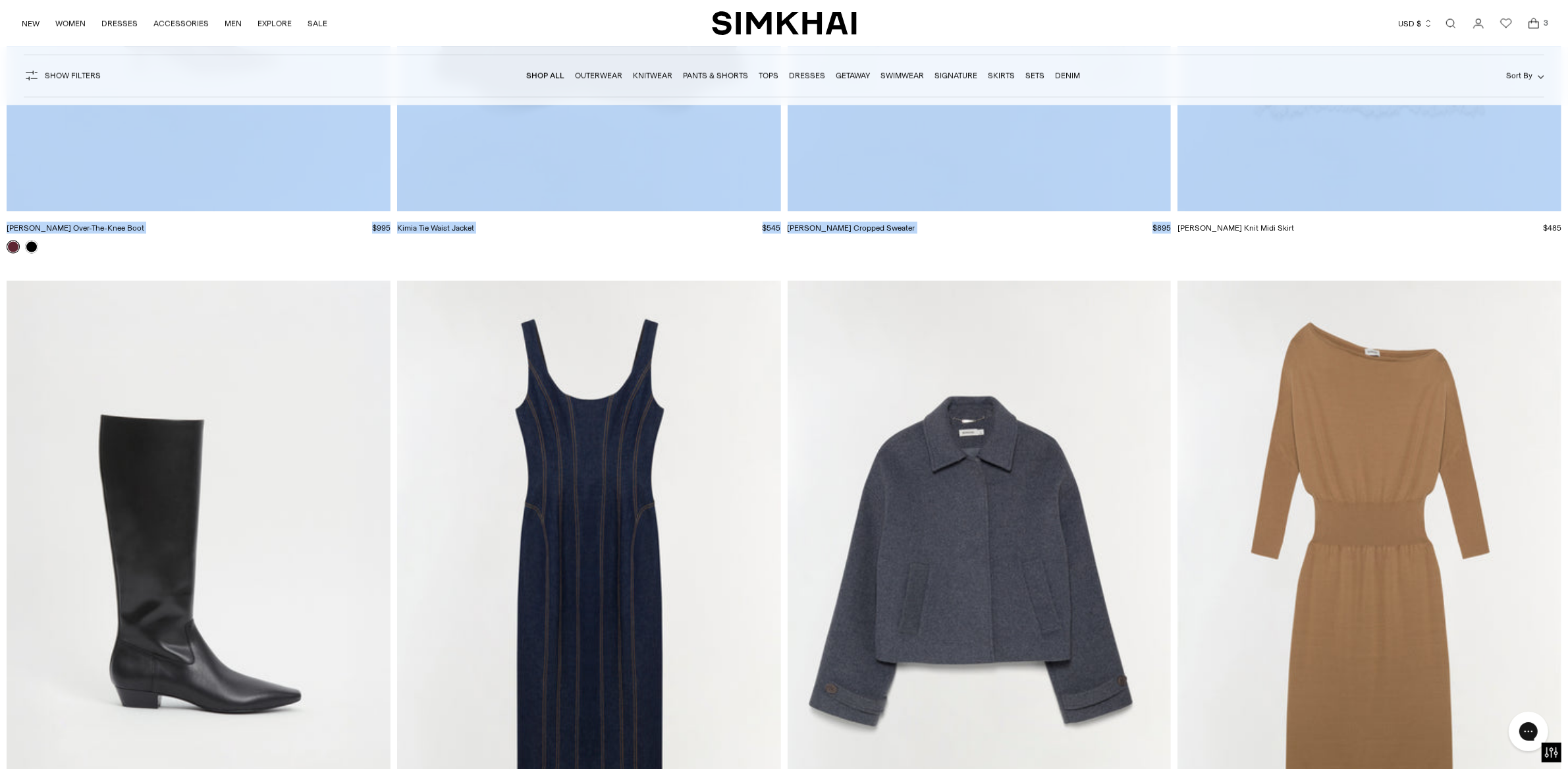
drag, startPoint x: 1580, startPoint y: 136, endPoint x: 1580, endPoint y: 166, distance: 30.0
